Goal: Information Seeking & Learning: Learn about a topic

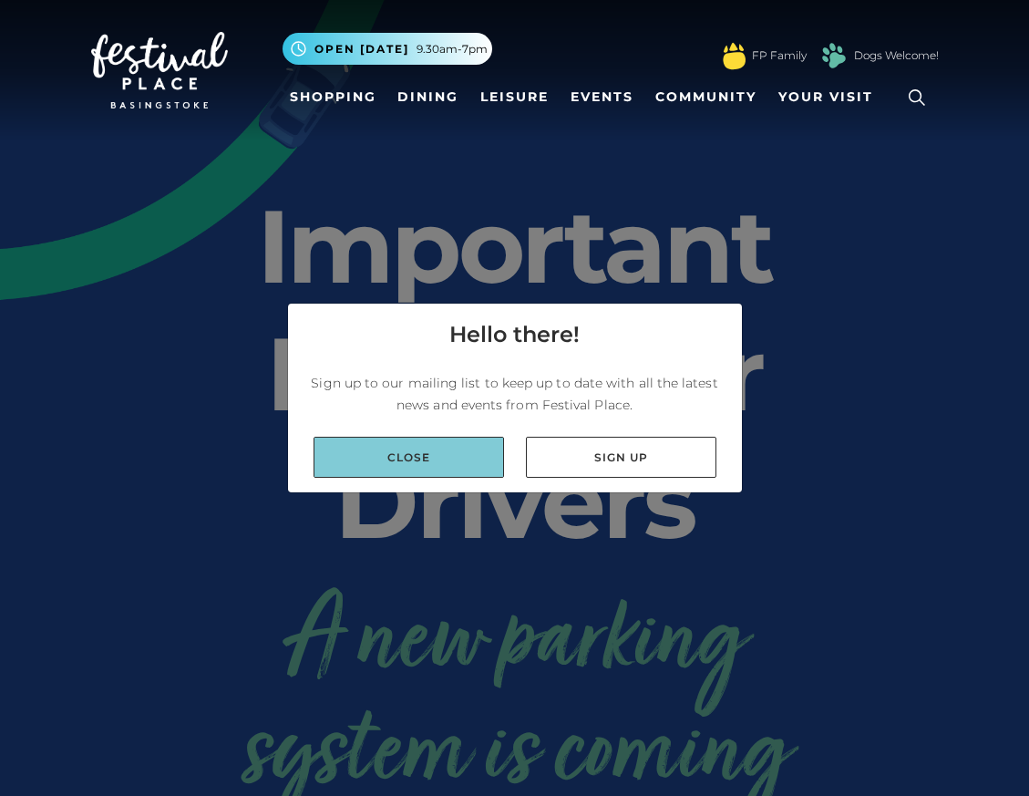
click at [421, 455] on link "Close" at bounding box center [408, 456] width 190 height 41
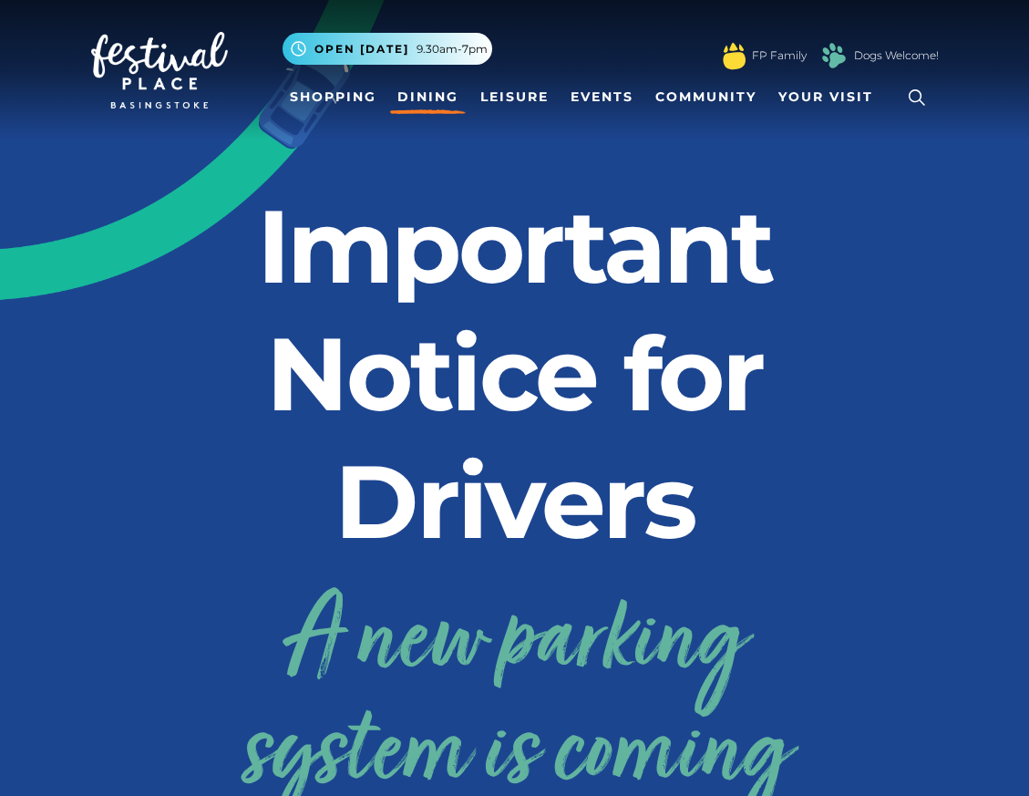
click at [425, 93] on link "Dining" at bounding box center [428, 97] width 76 height 34
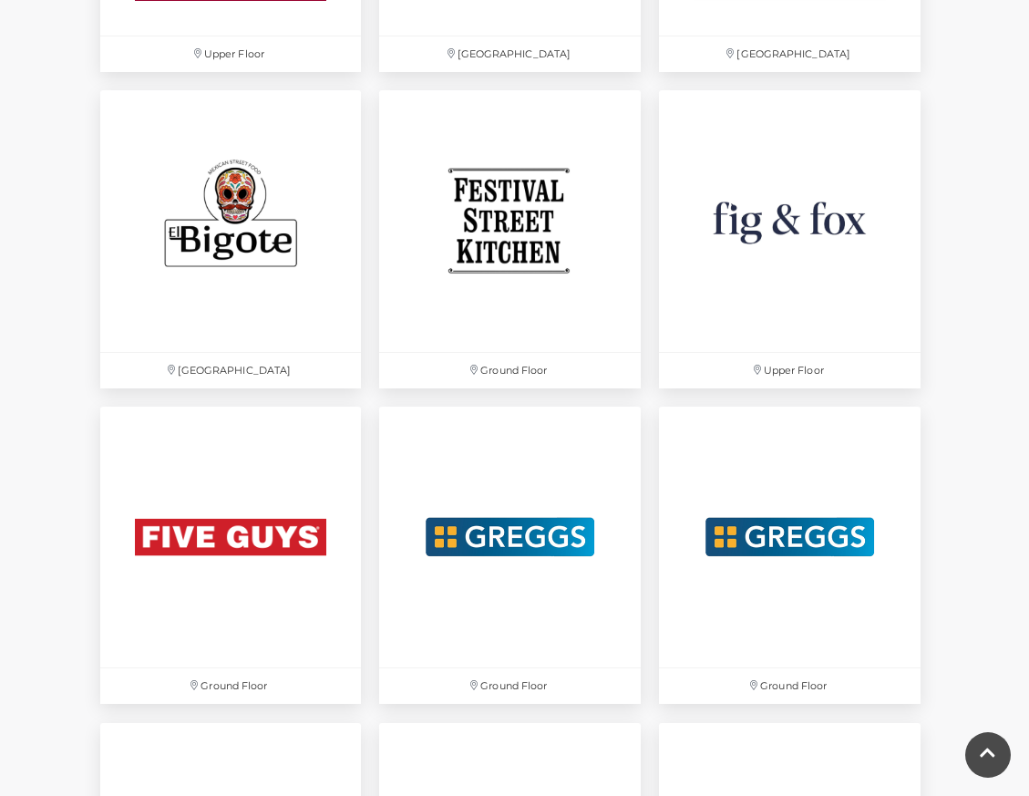
scroll to position [2701, 0]
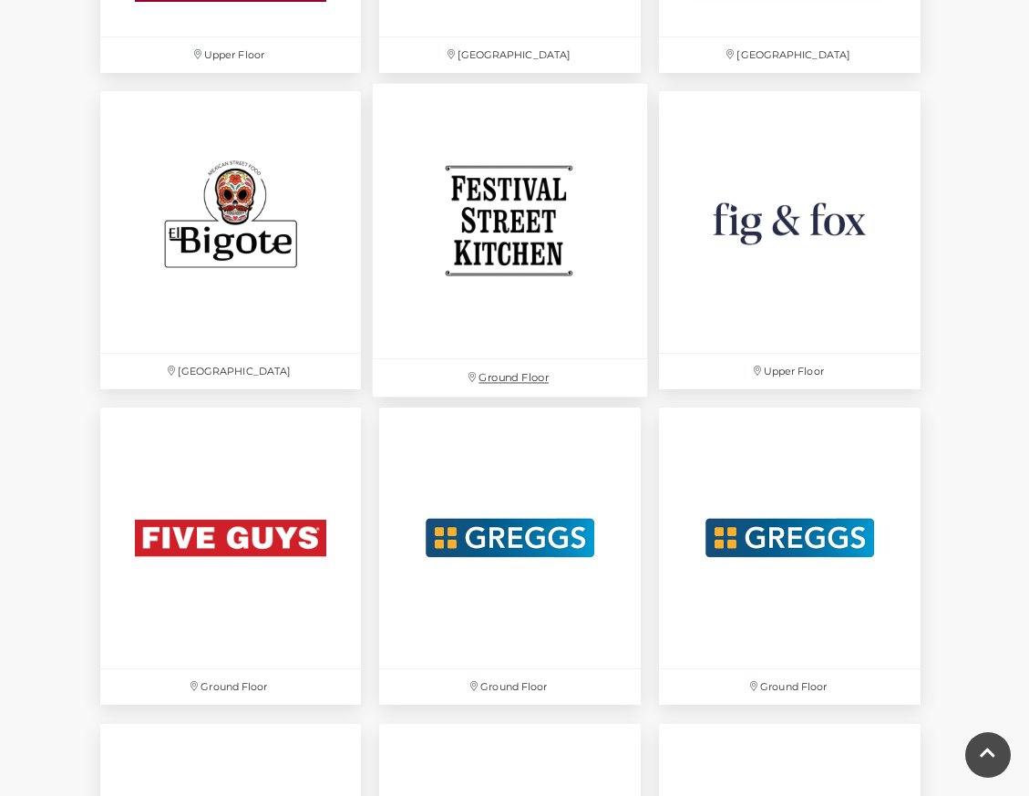
click at [514, 259] on img at bounding box center [510, 221] width 274 height 274
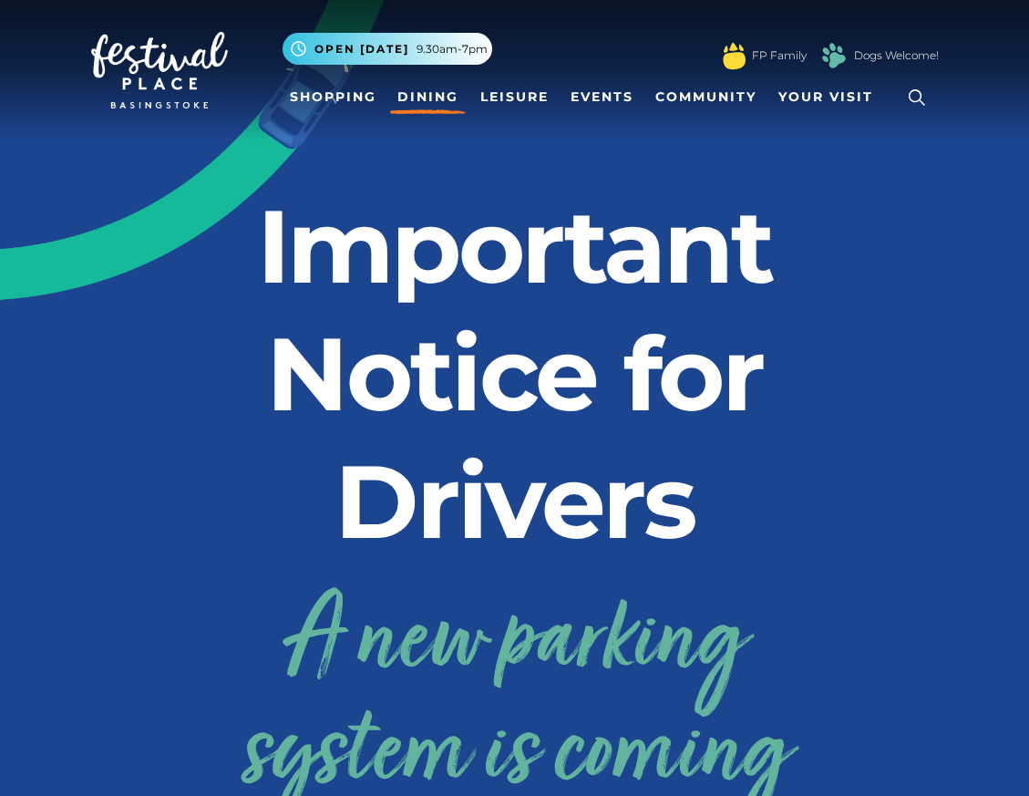
click at [427, 96] on link "Dining" at bounding box center [428, 97] width 76 height 34
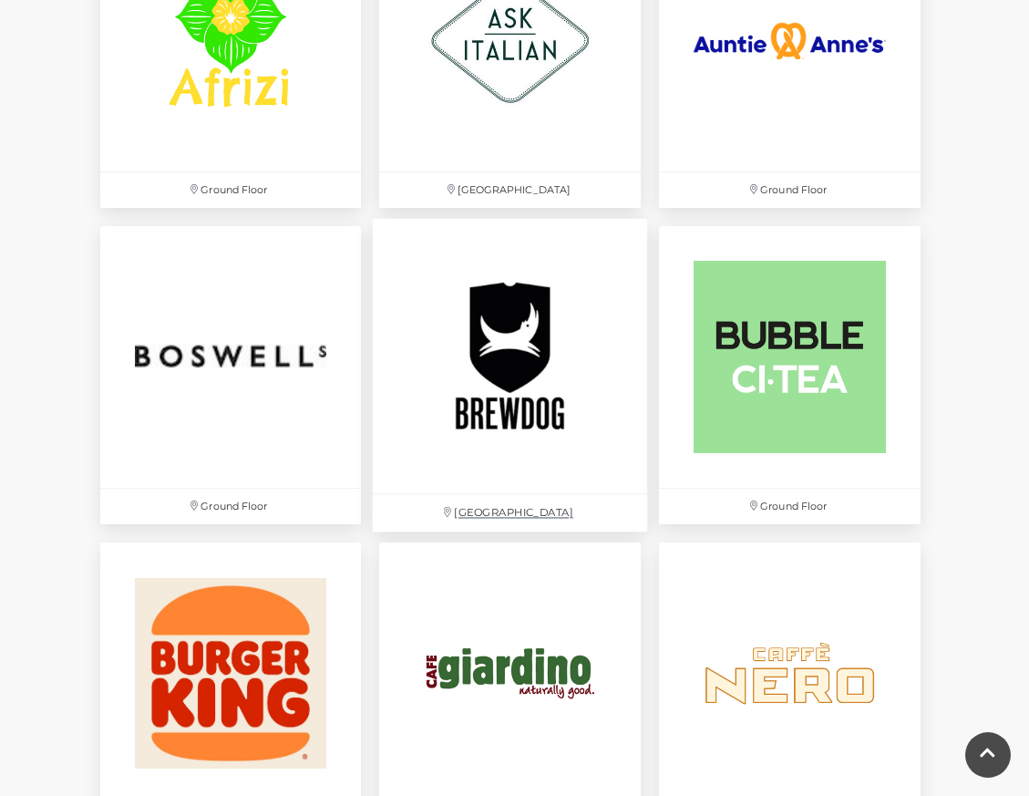
scroll to position [1299, 0]
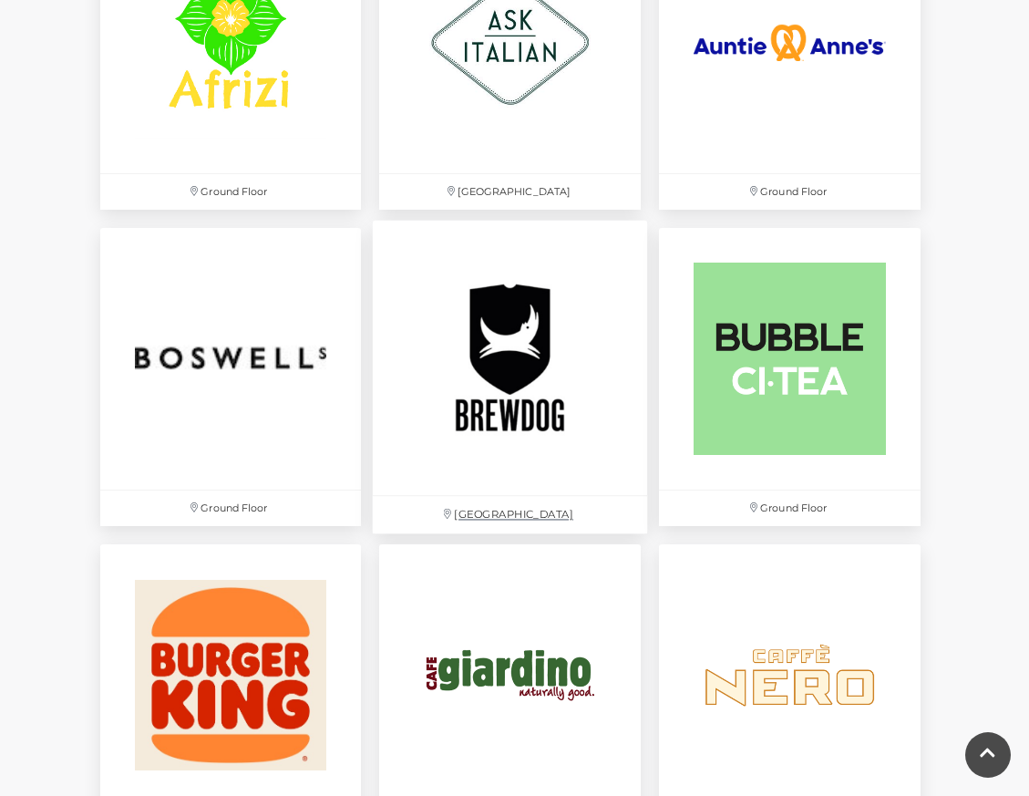
click at [510, 325] on img at bounding box center [510, 358] width 274 height 274
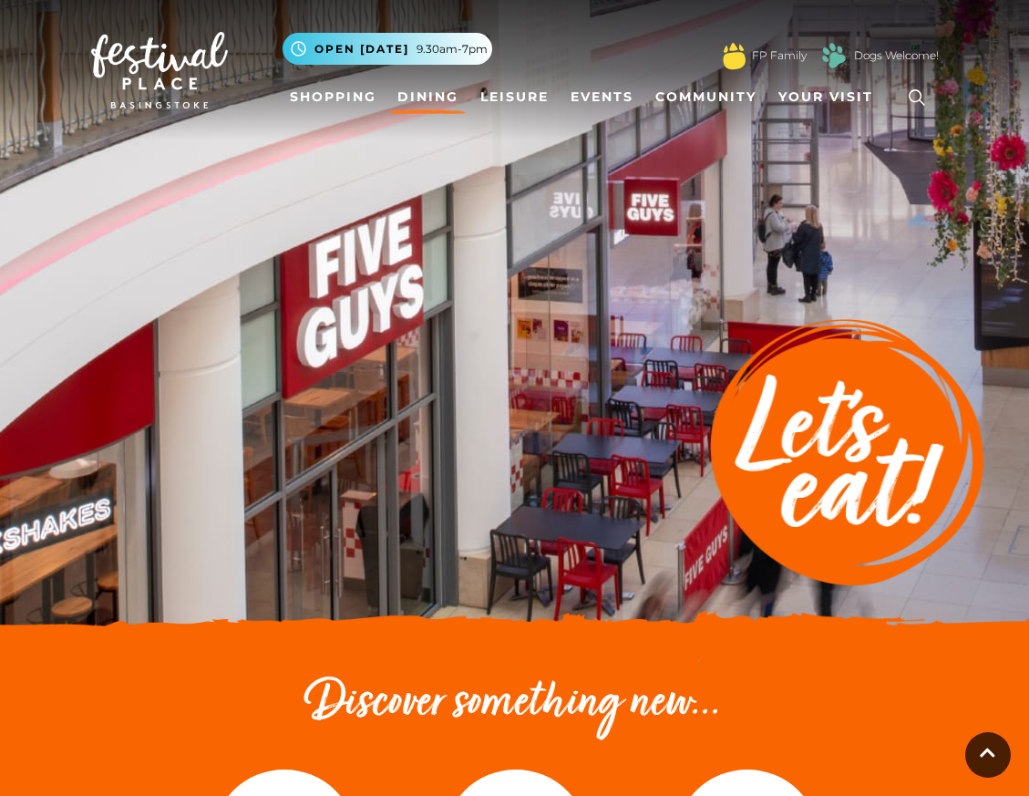
scroll to position [1299, 0]
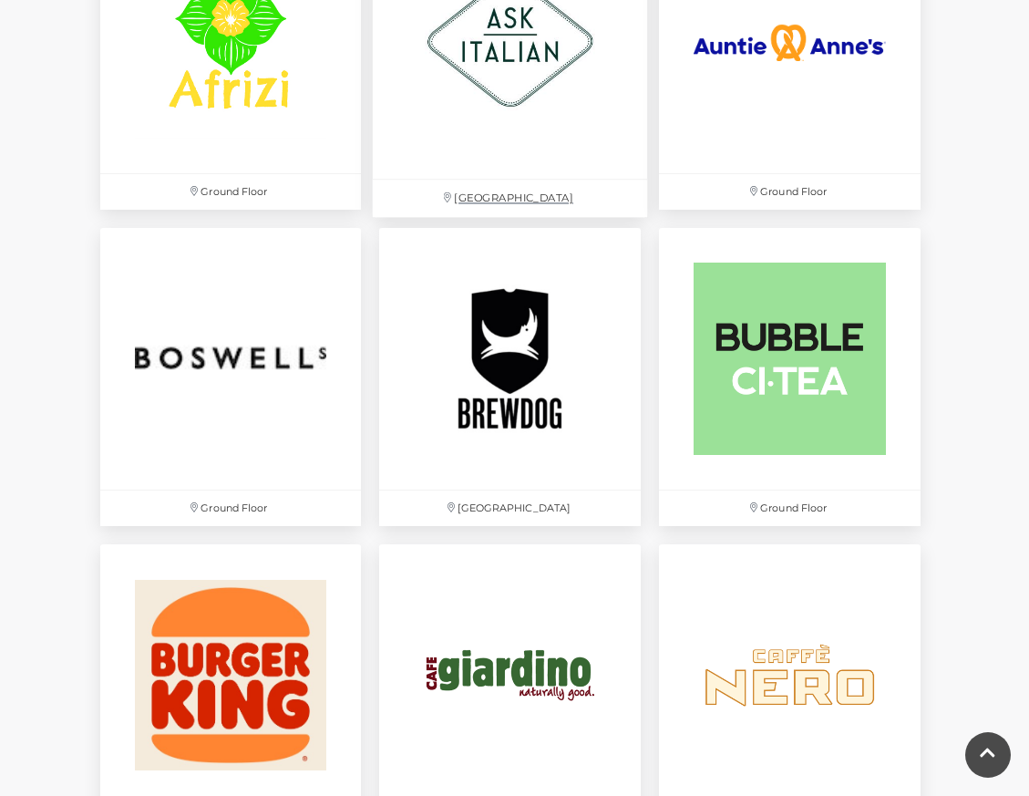
click at [492, 87] on img at bounding box center [510, 41] width 274 height 274
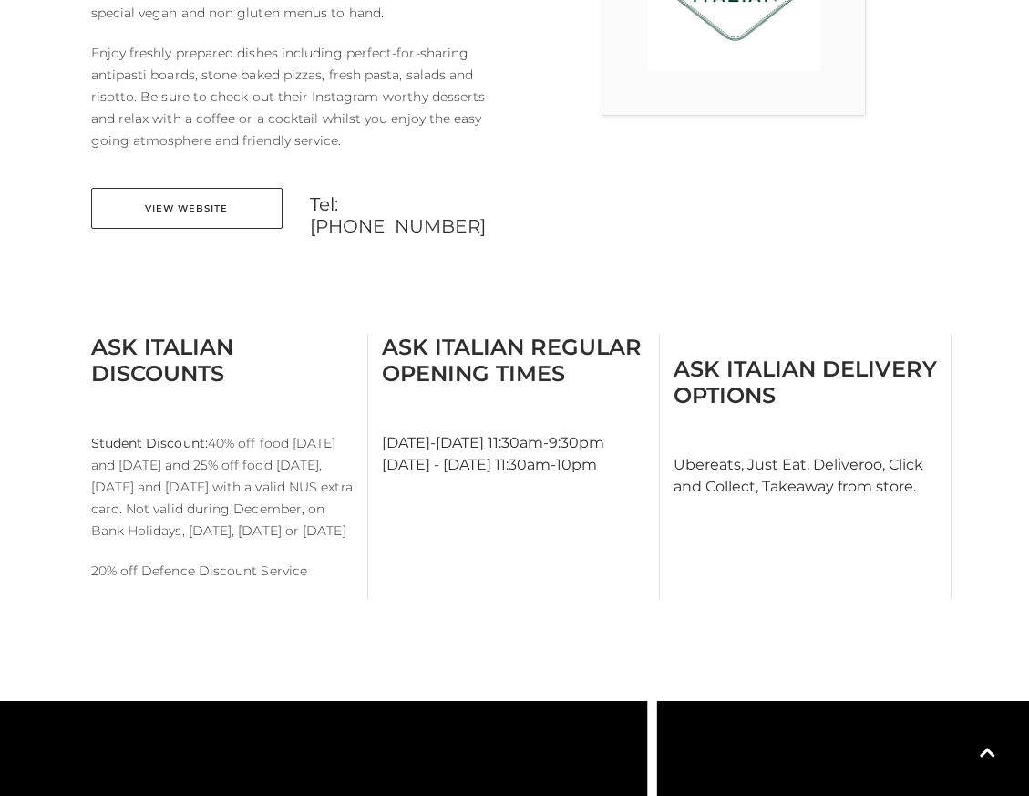
scroll to position [690, 0]
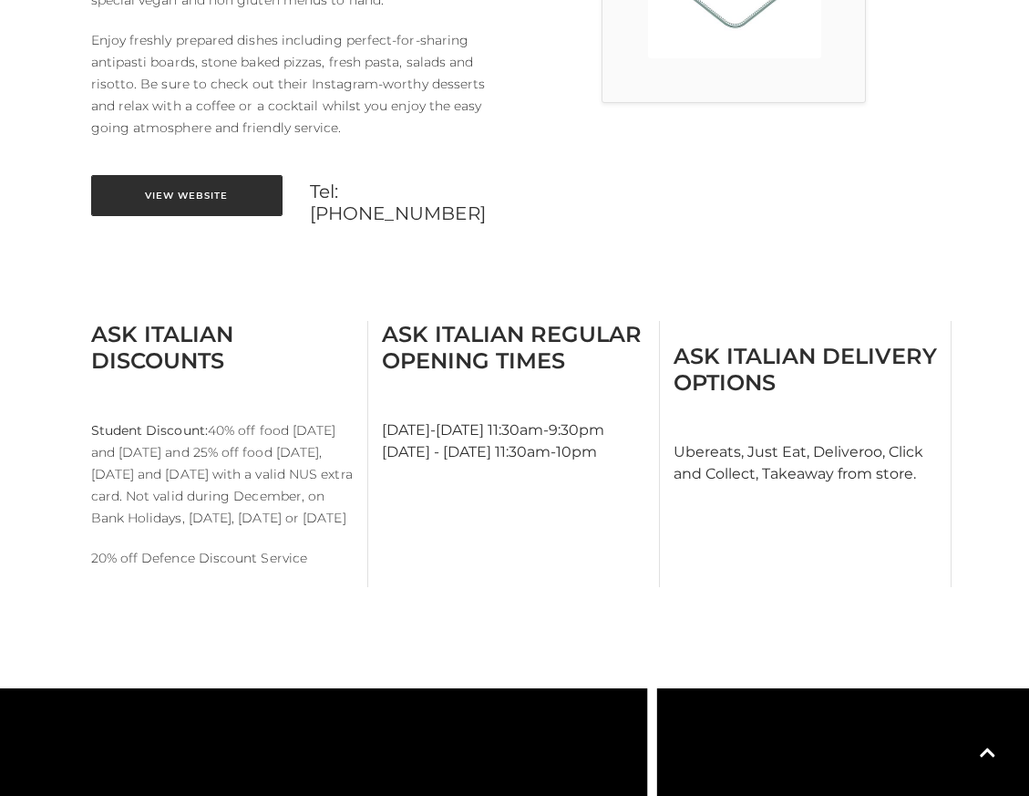
click at [179, 195] on link "View Website" at bounding box center [186, 195] width 191 height 41
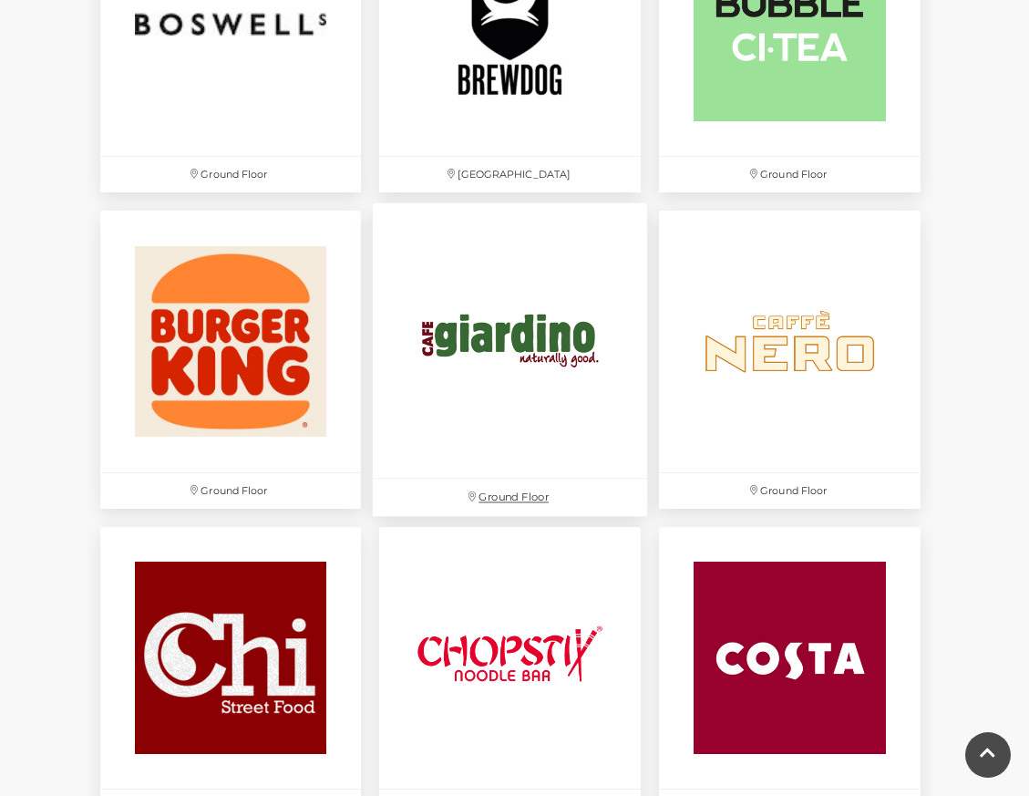
scroll to position [1634, 0]
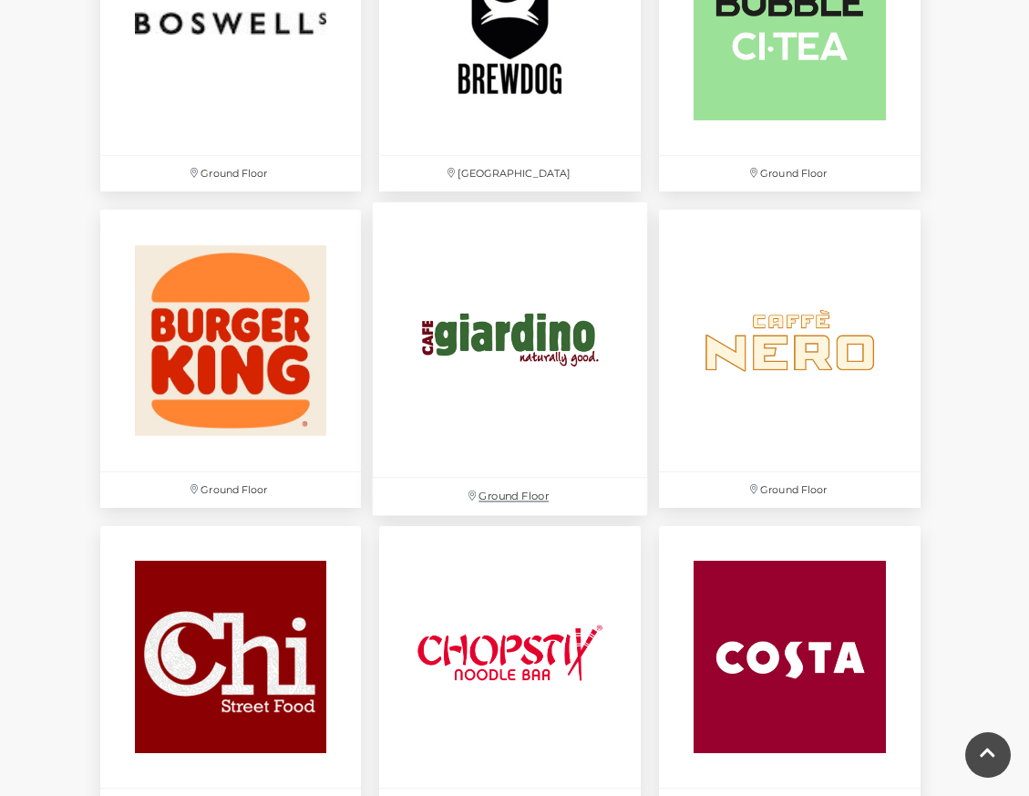
click at [496, 334] on img at bounding box center [510, 339] width 274 height 274
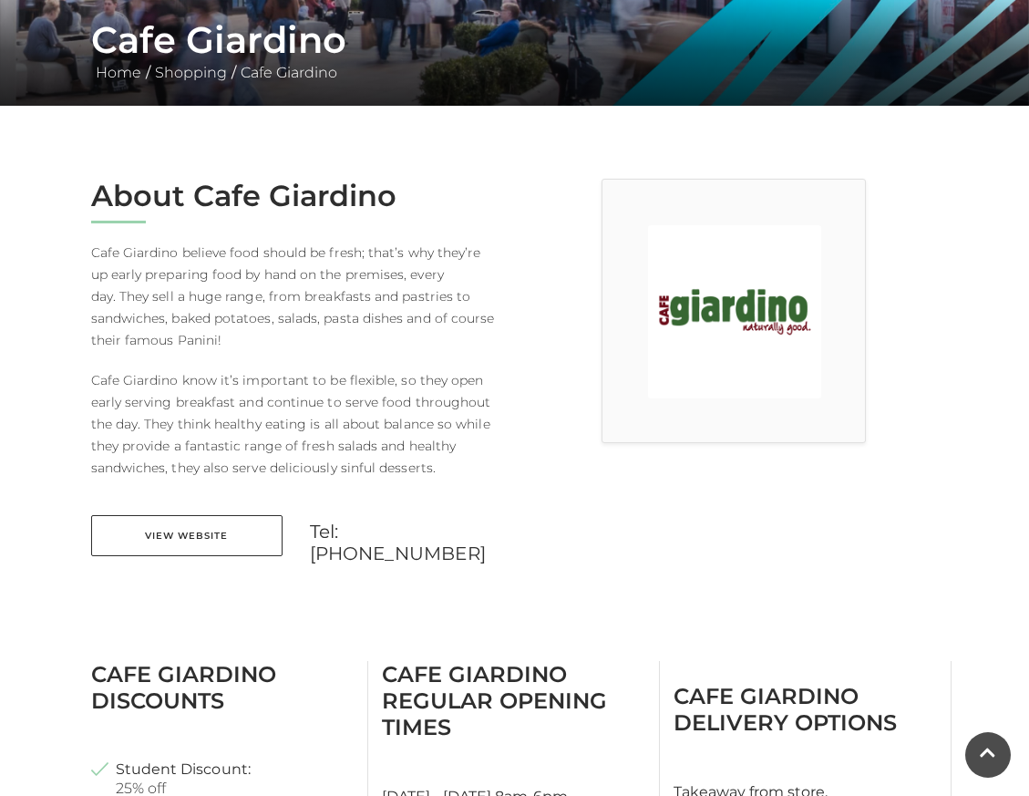
scroll to position [351, 0]
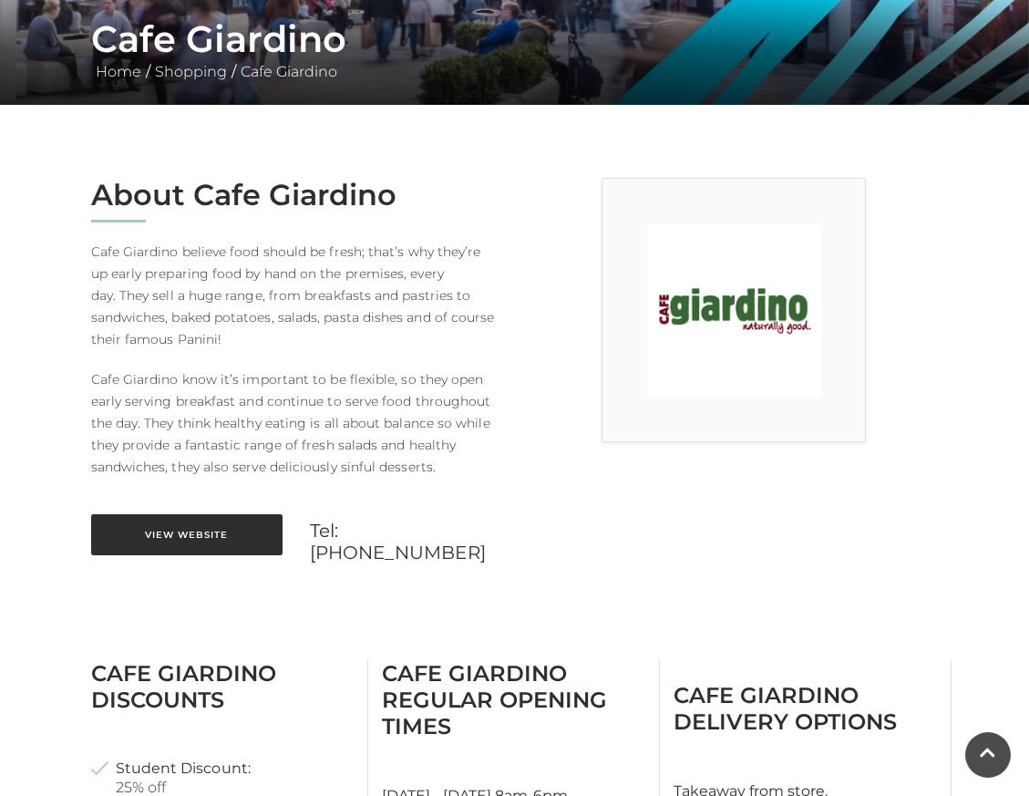
click at [166, 531] on link "View Website" at bounding box center [186, 534] width 191 height 41
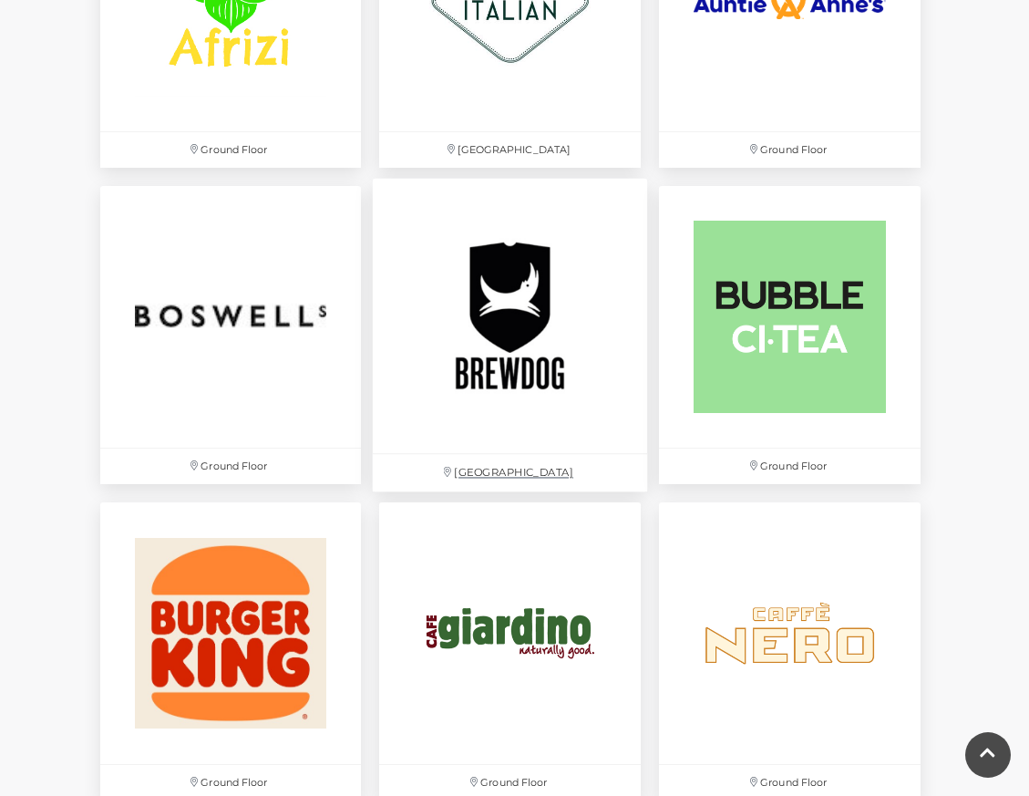
scroll to position [1342, 0]
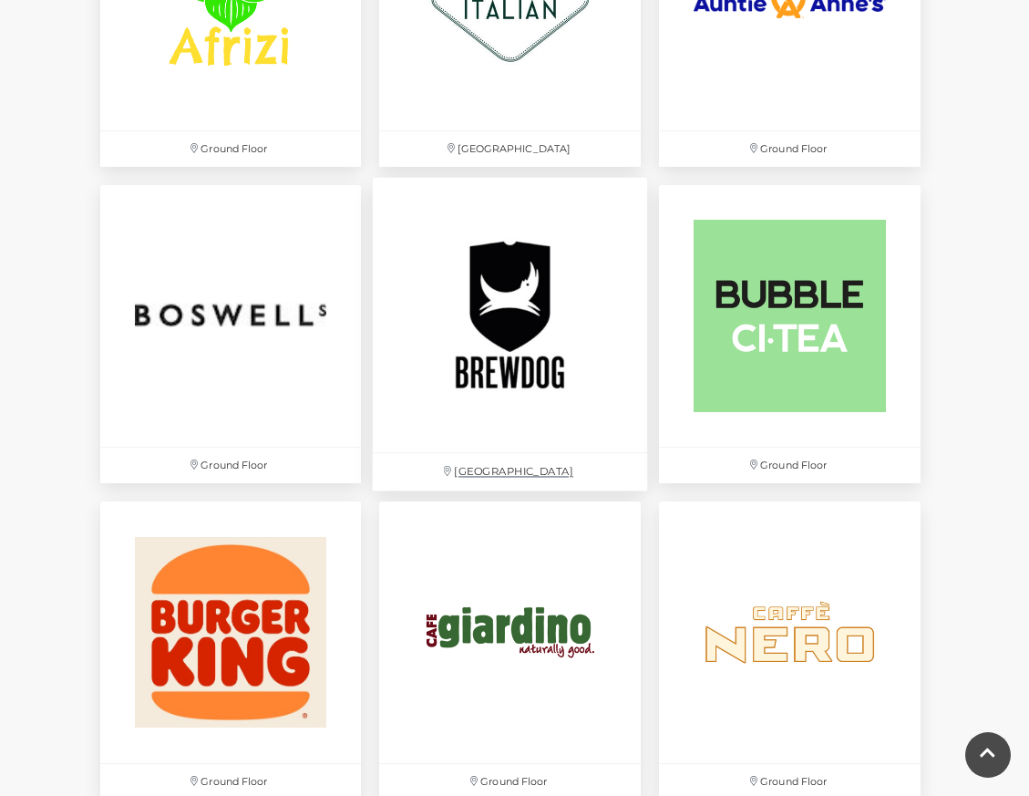
click at [518, 326] on img at bounding box center [510, 315] width 274 height 274
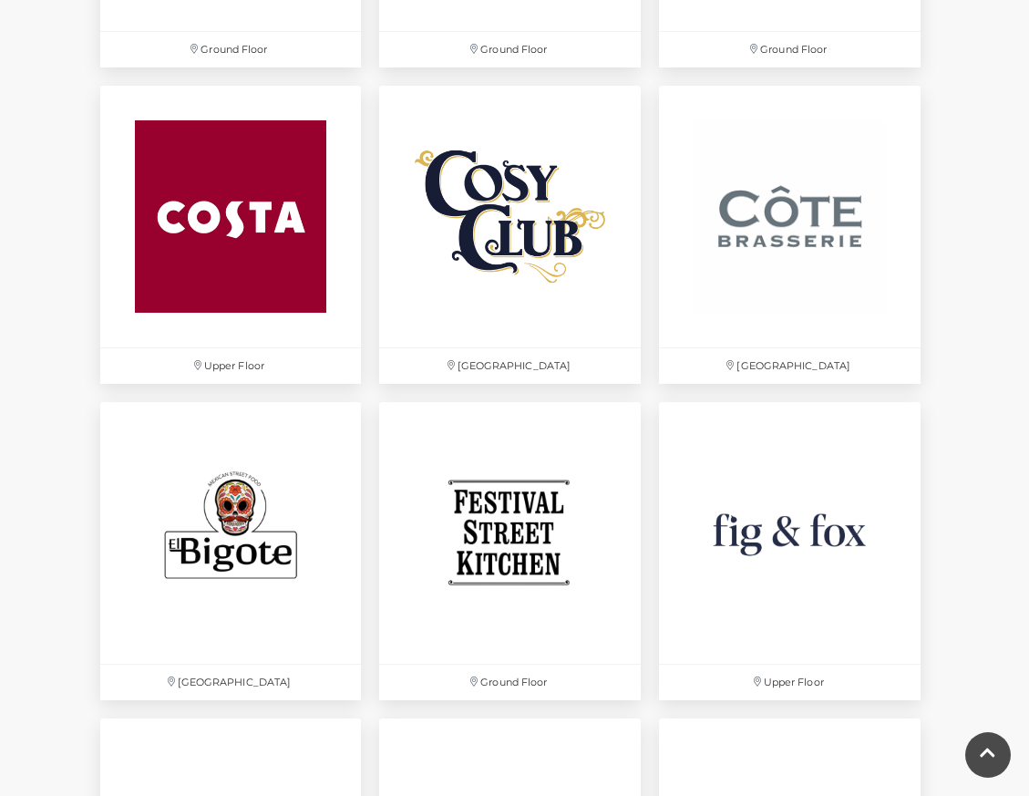
scroll to position [2391, 0]
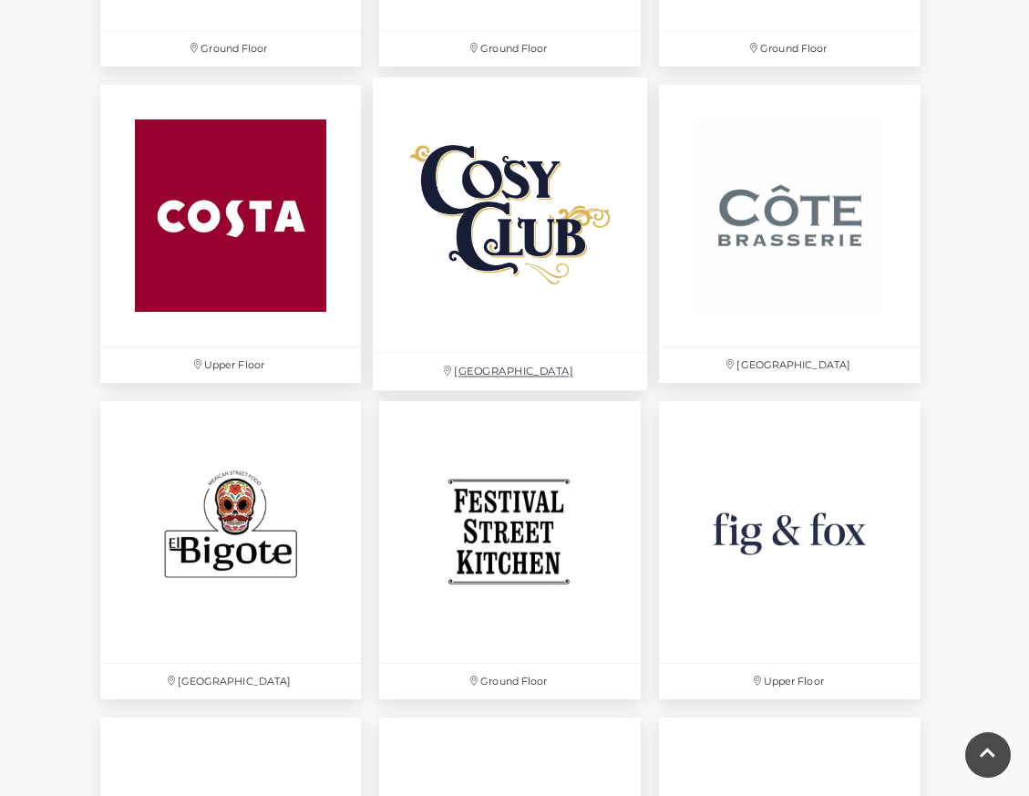
click at [528, 243] on img at bounding box center [510, 214] width 274 height 274
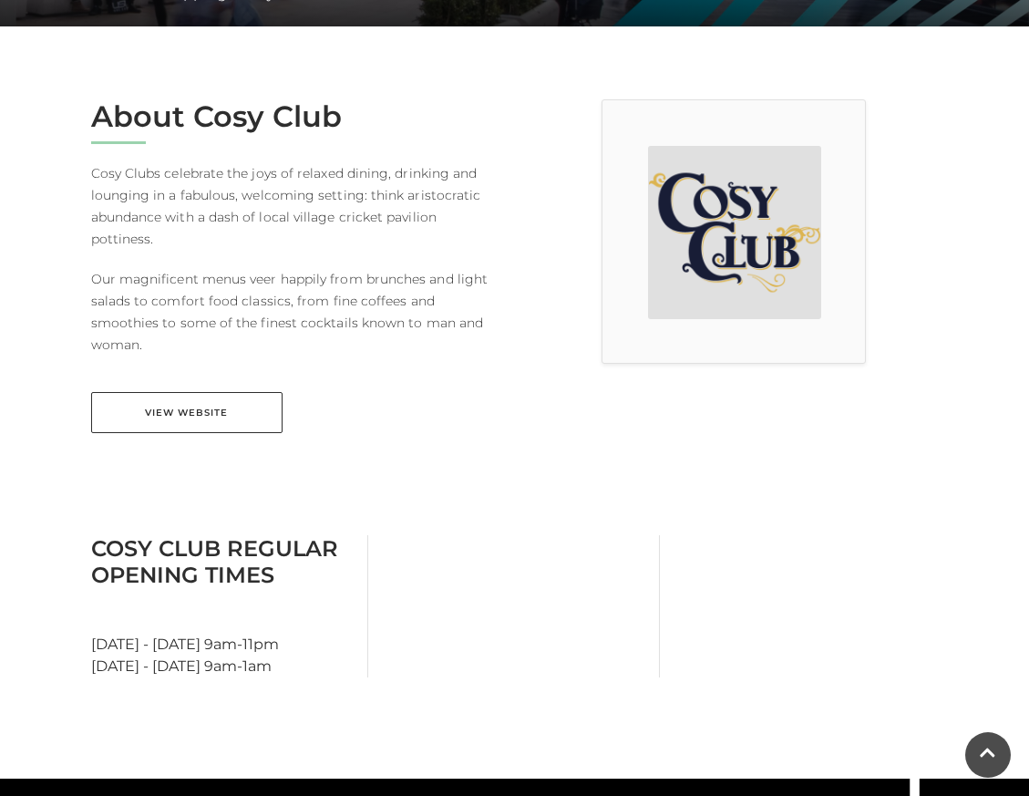
scroll to position [433, 0]
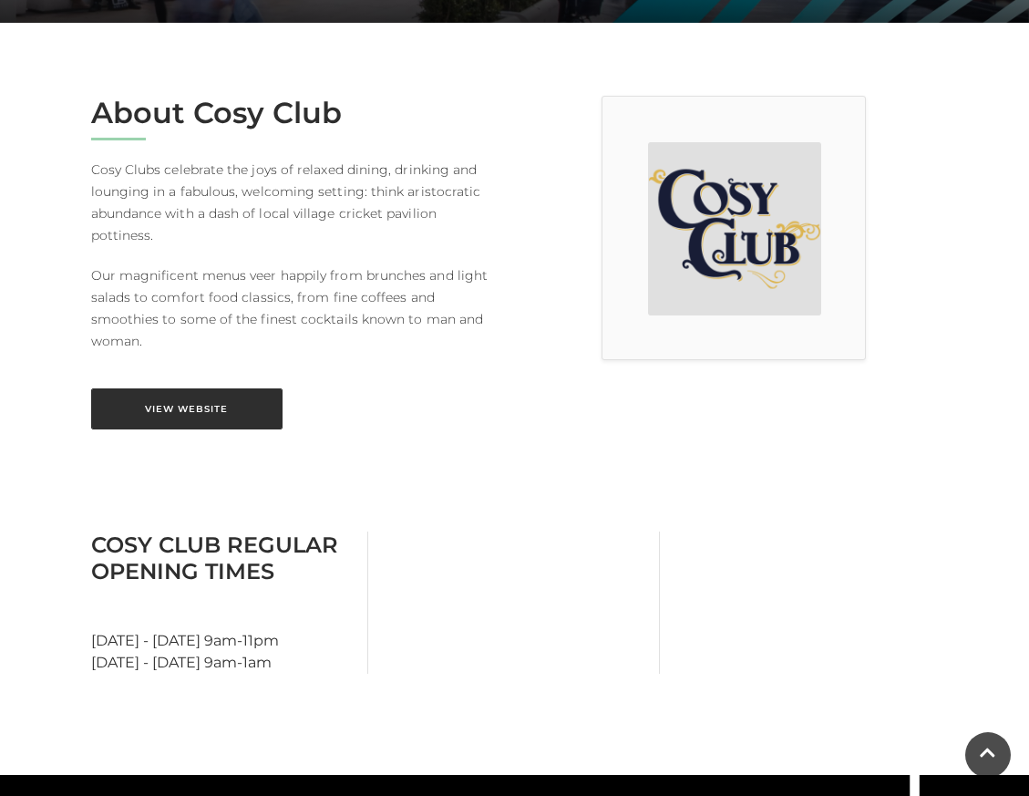
click at [211, 388] on link "View Website" at bounding box center [186, 408] width 191 height 41
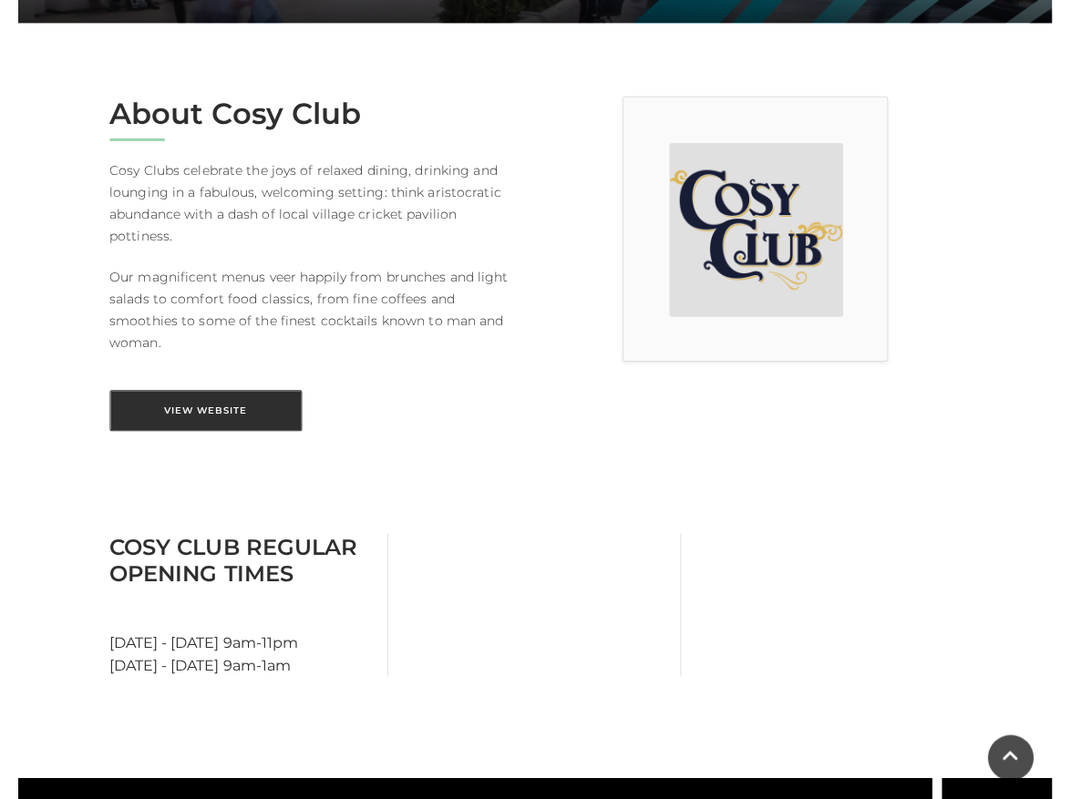
scroll to position [432, 0]
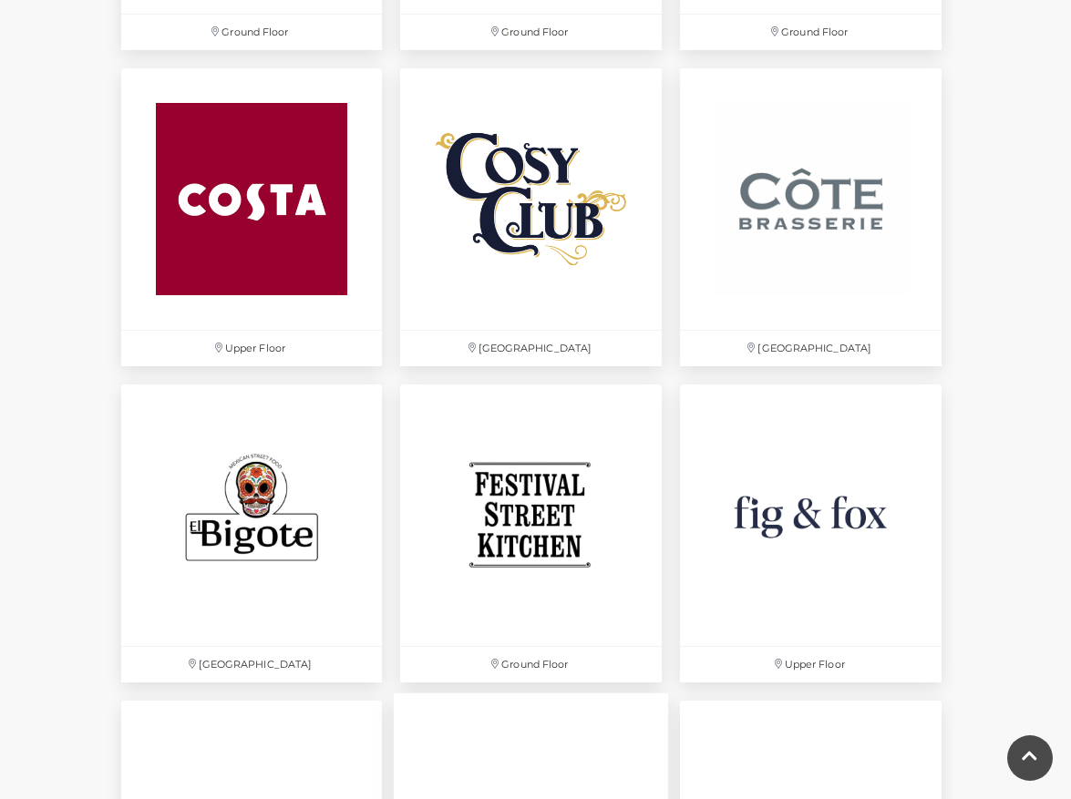
scroll to position [2404, 0]
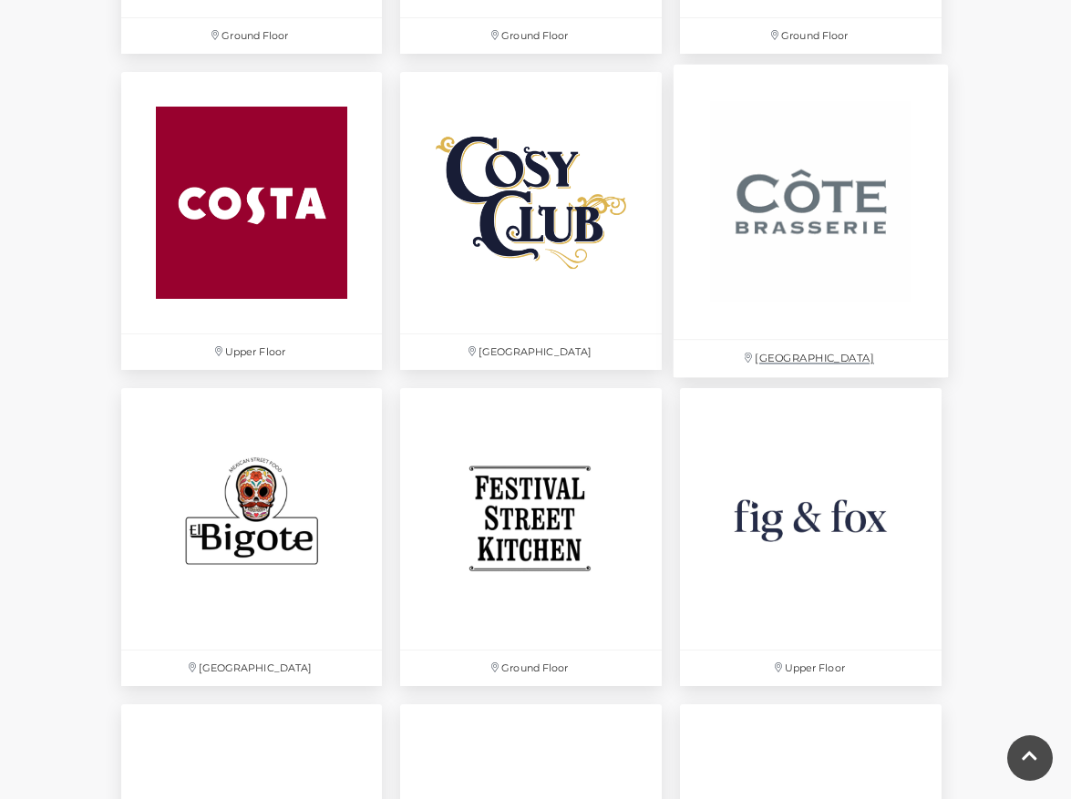
click at [793, 228] on img at bounding box center [810, 202] width 274 height 274
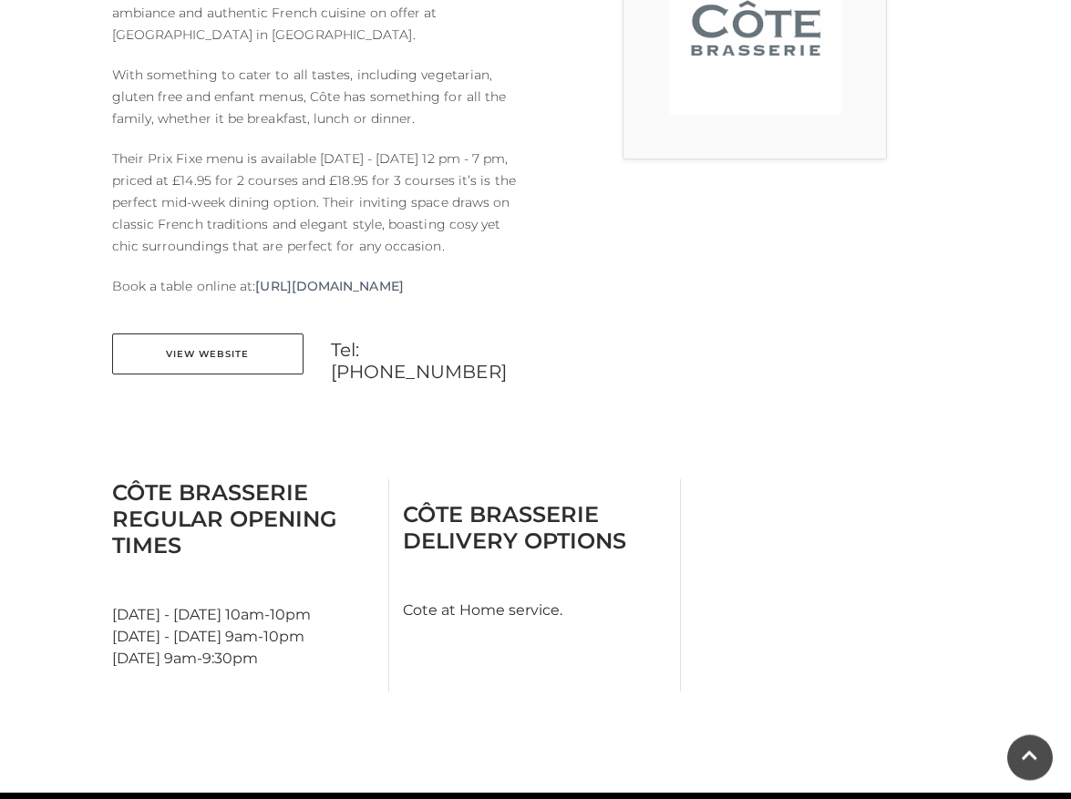
scroll to position [637, 0]
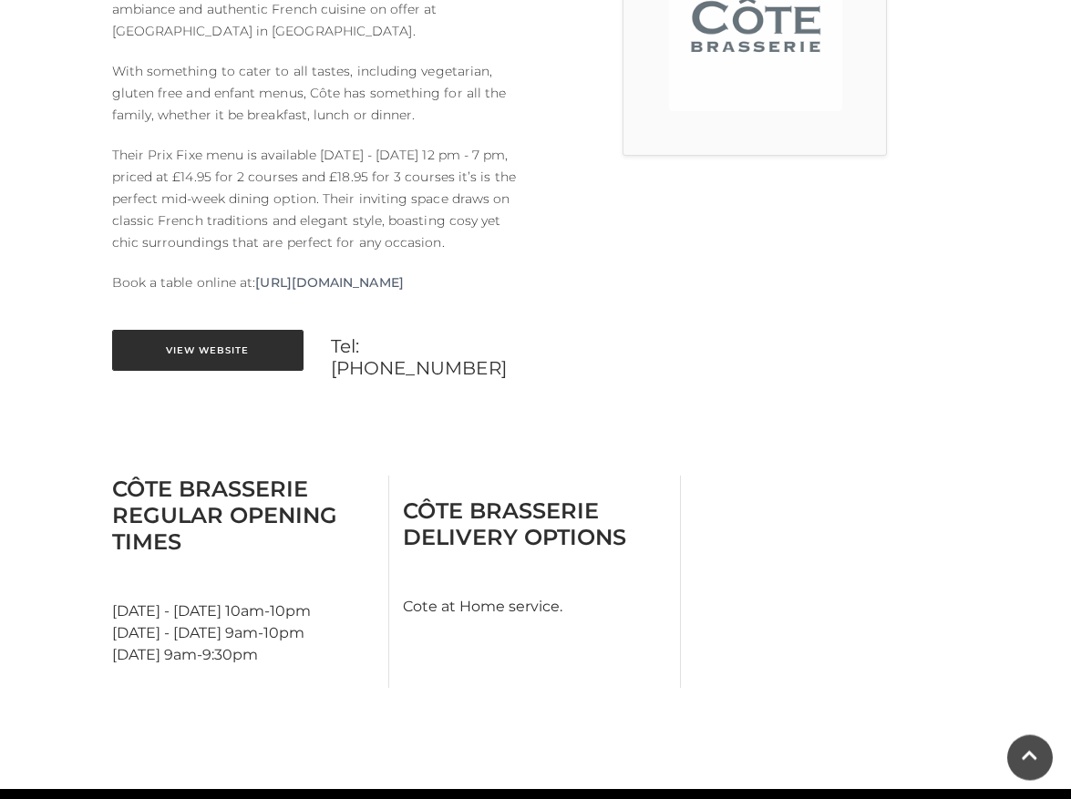
click at [225, 368] on link "View Website" at bounding box center [207, 350] width 191 height 41
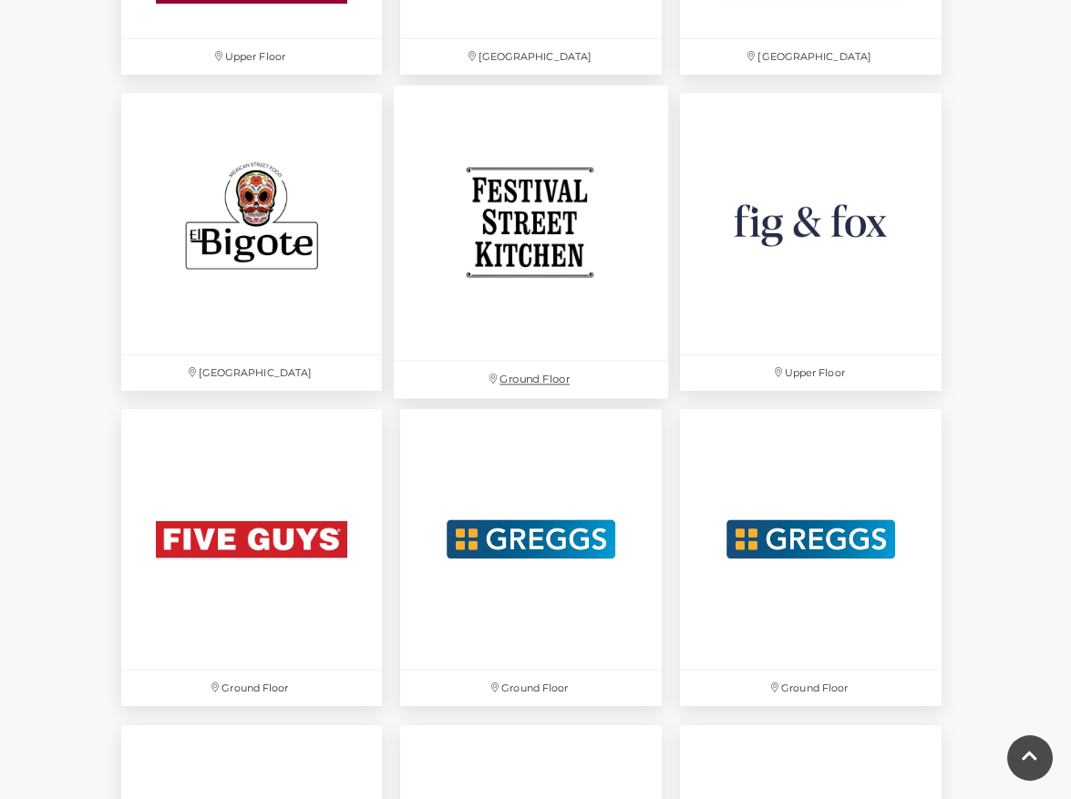
scroll to position [2702, 0]
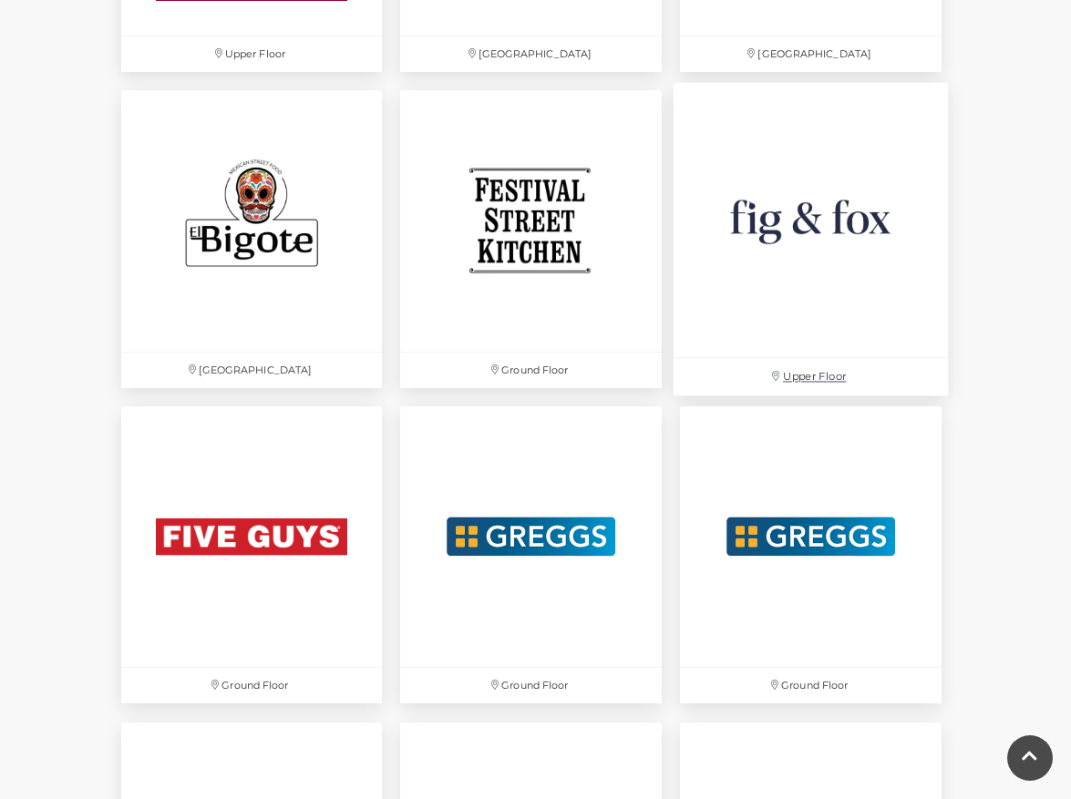
click at [779, 245] on img at bounding box center [810, 220] width 274 height 274
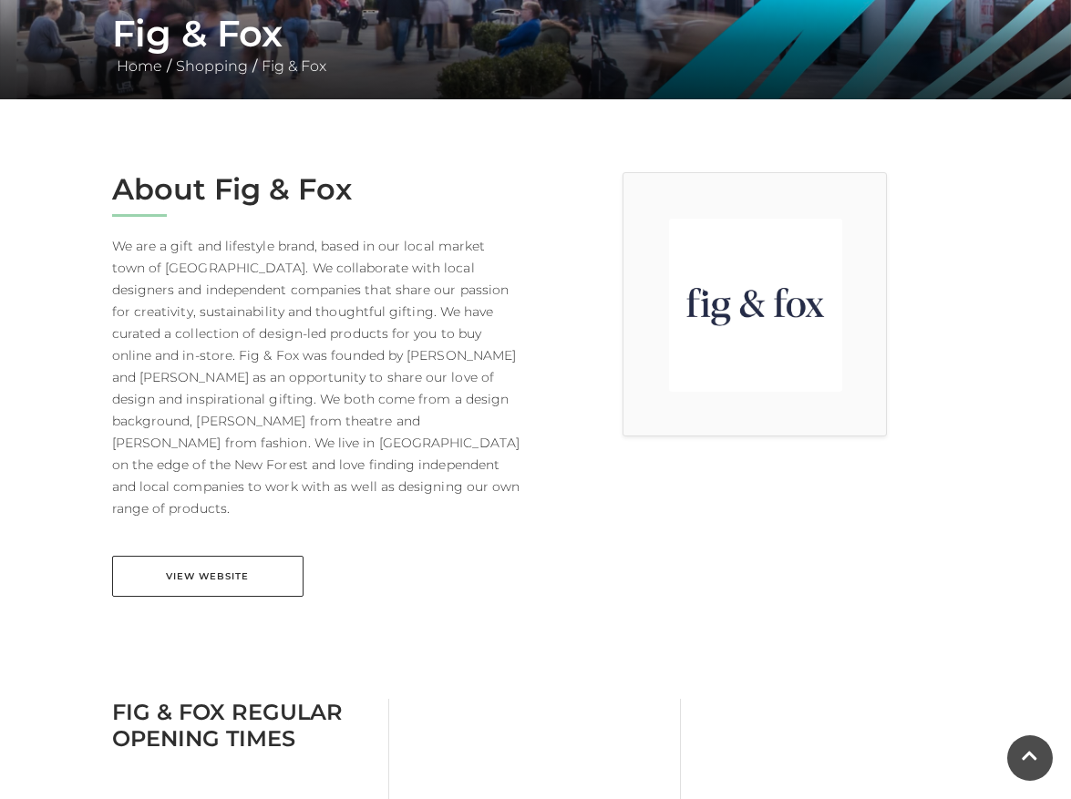
scroll to position [358, 0]
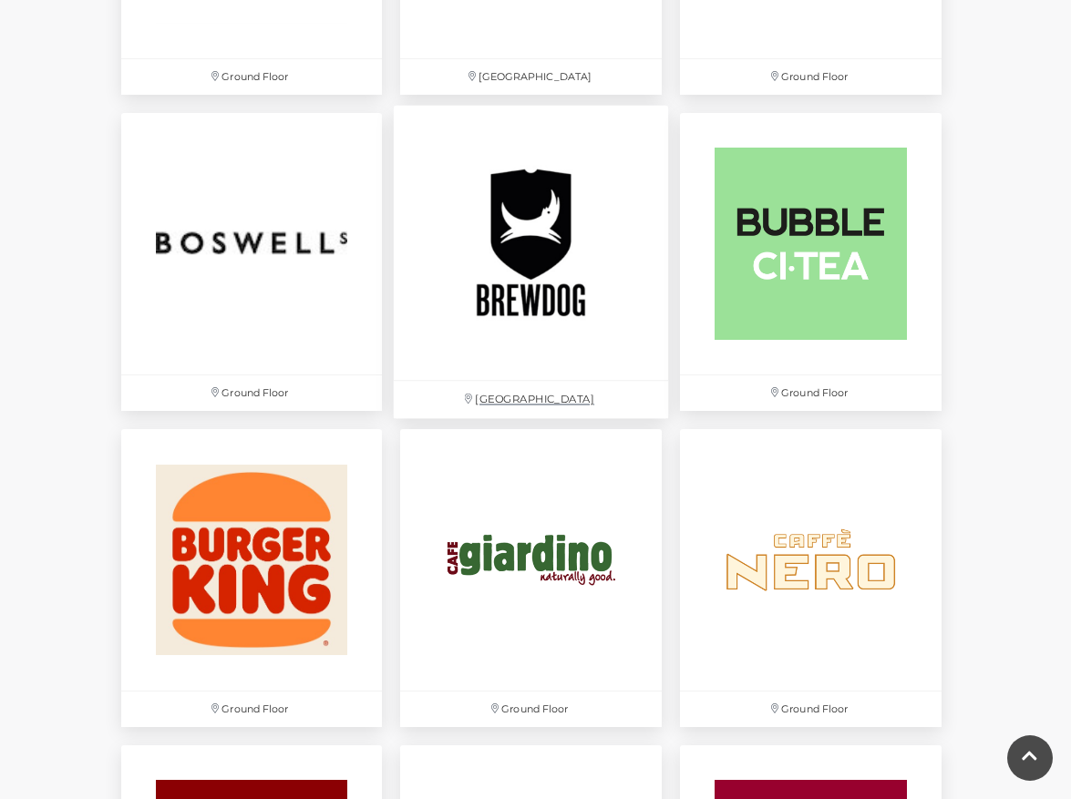
scroll to position [1412, 0]
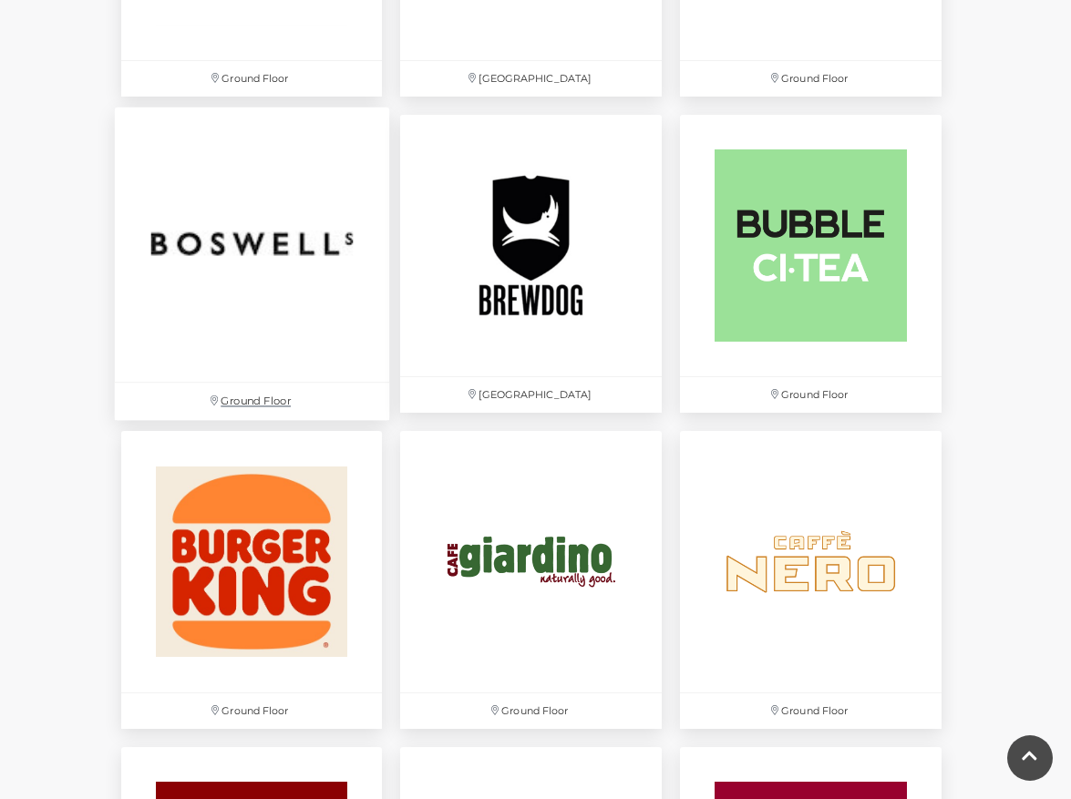
click at [295, 238] on img at bounding box center [251, 245] width 274 height 274
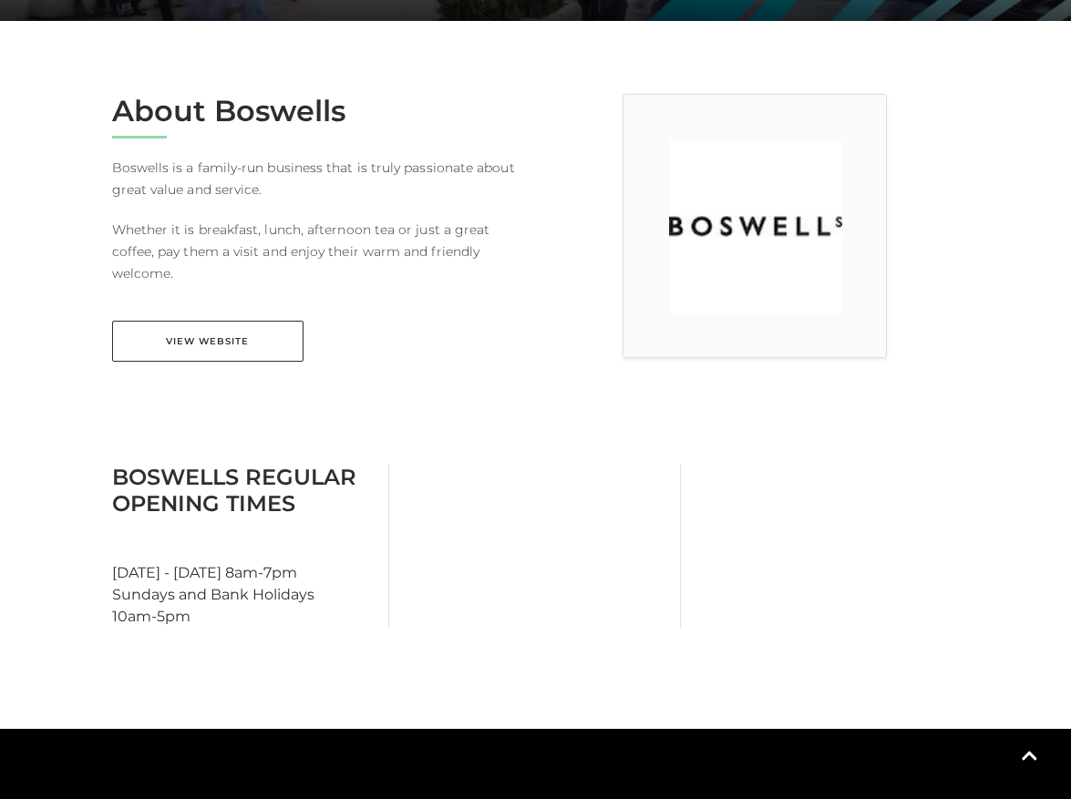
scroll to position [440, 0]
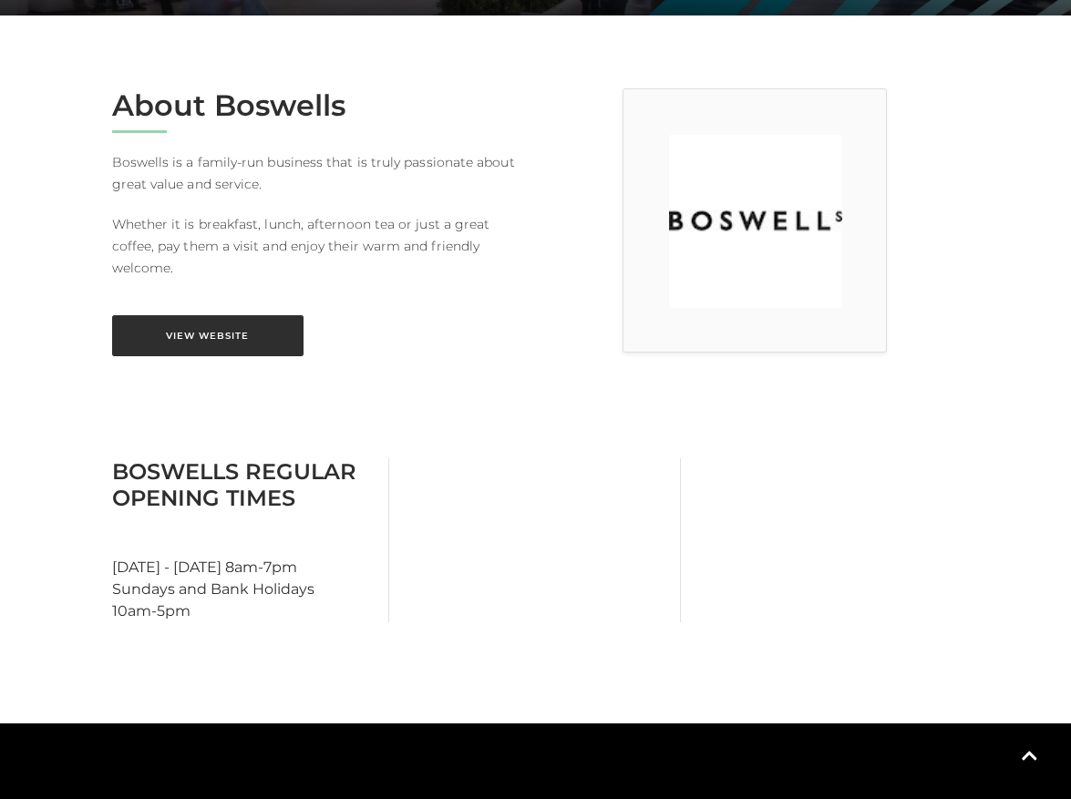
click at [194, 338] on link "View Website" at bounding box center [207, 335] width 191 height 41
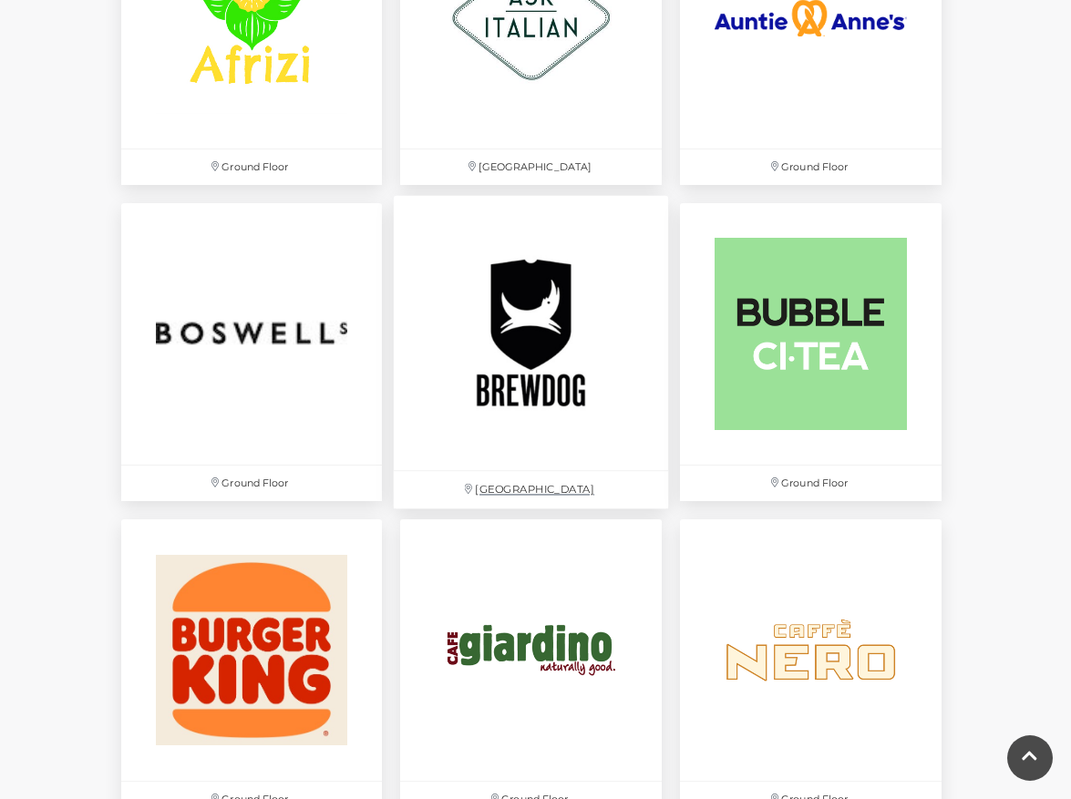
scroll to position [1325, 0]
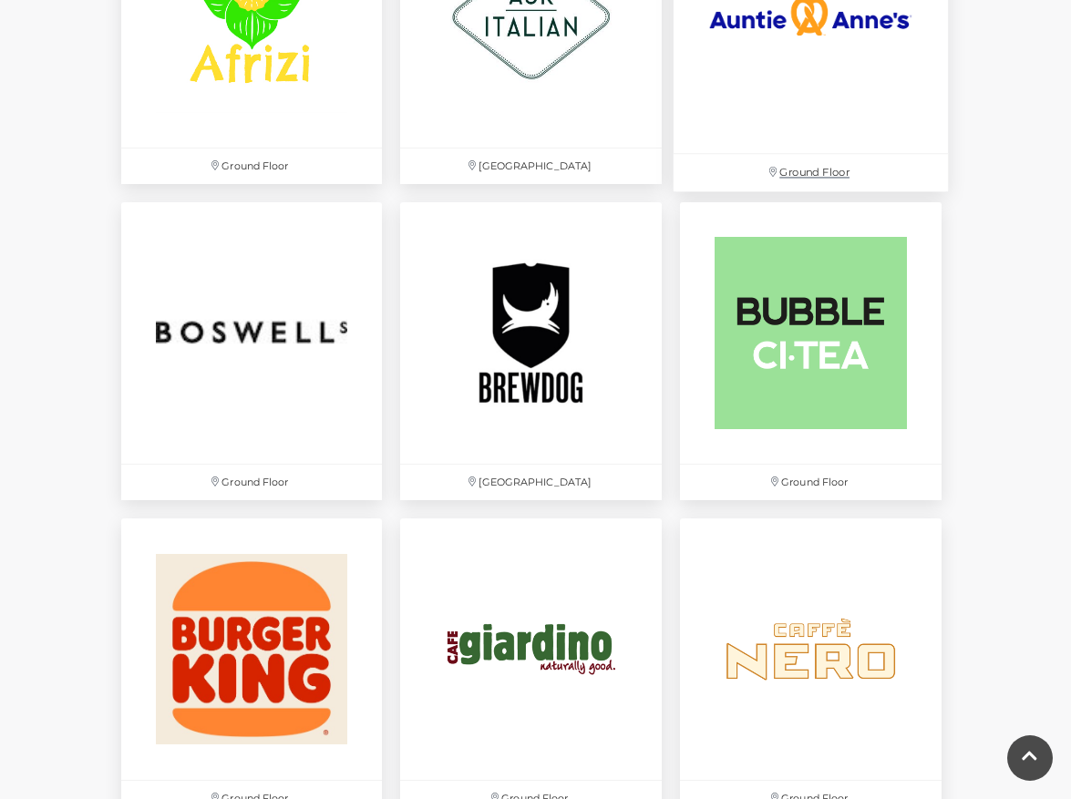
click at [775, 93] on img at bounding box center [810, 16] width 274 height 274
